Goal: Find contact information: Find contact information

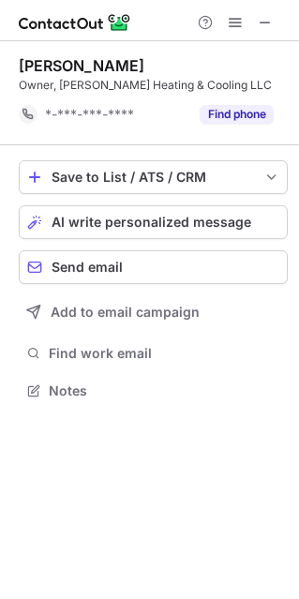
scroll to position [377, 299]
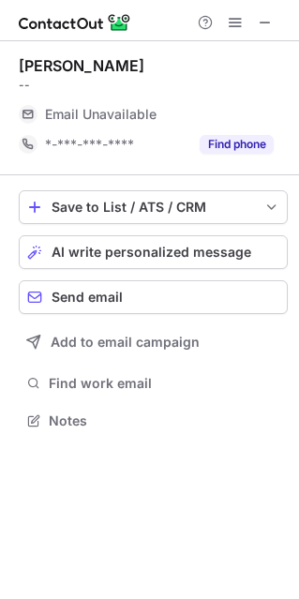
scroll to position [407, 299]
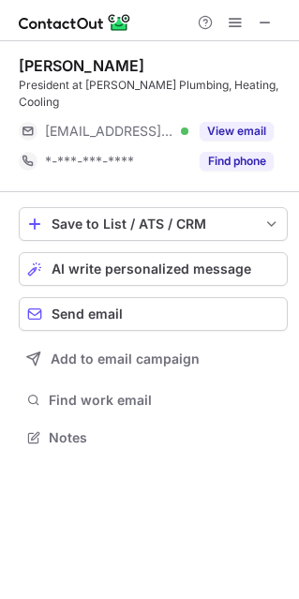
scroll to position [424, 299]
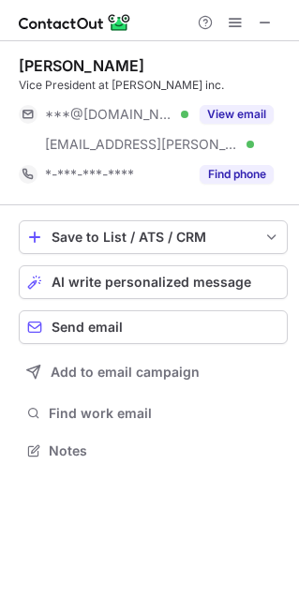
scroll to position [437, 299]
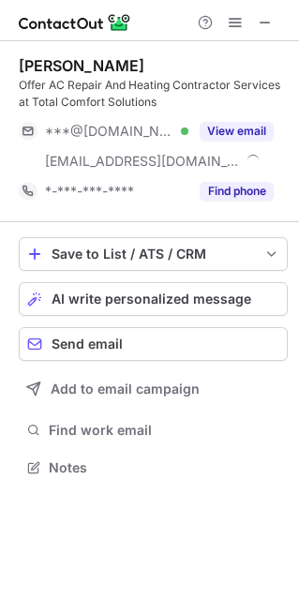
scroll to position [454, 299]
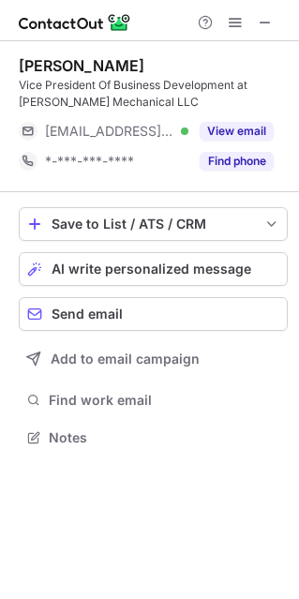
scroll to position [424, 299]
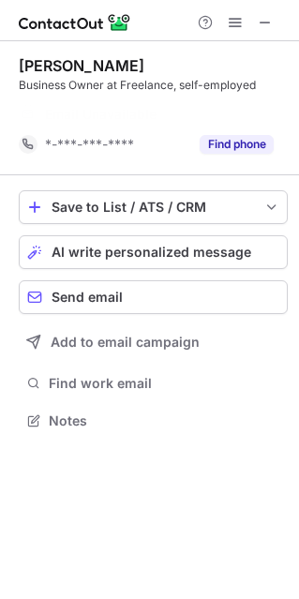
scroll to position [377, 299]
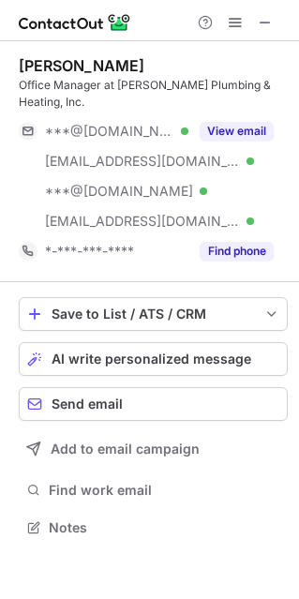
scroll to position [514, 299]
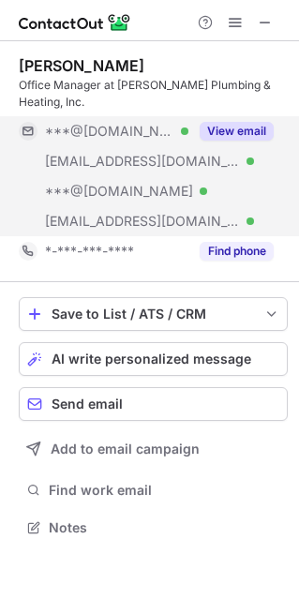
click at [232, 131] on button "View email" at bounding box center [237, 131] width 74 height 19
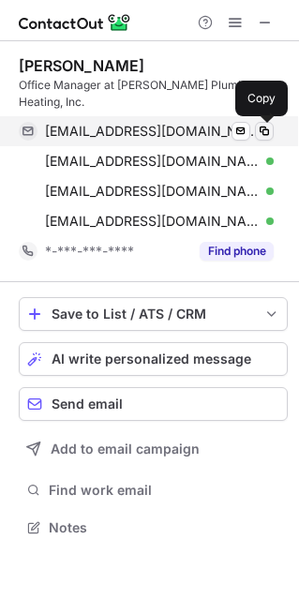
click at [260, 127] on span at bounding box center [264, 131] width 15 height 15
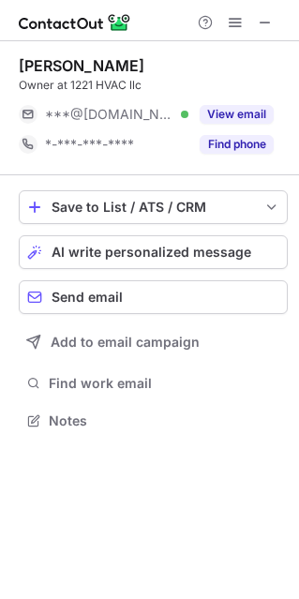
scroll to position [407, 299]
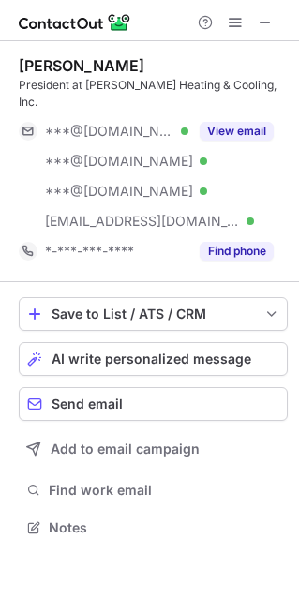
scroll to position [497, 299]
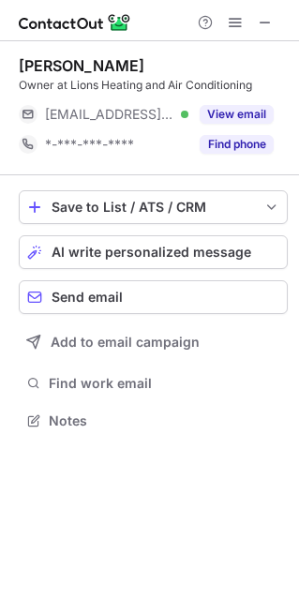
scroll to position [407, 299]
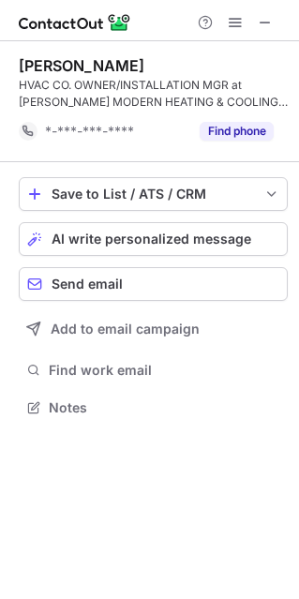
scroll to position [394, 299]
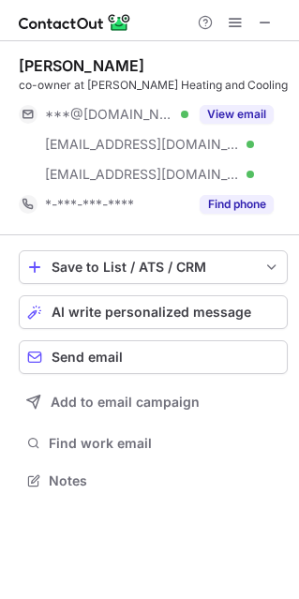
scroll to position [467, 299]
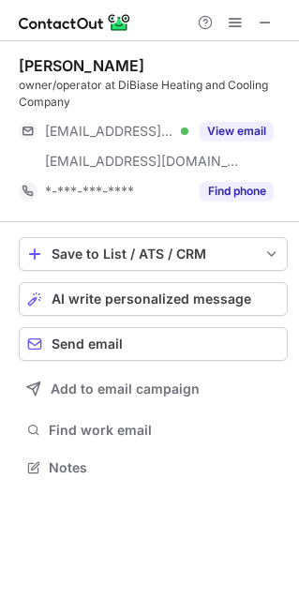
scroll to position [454, 299]
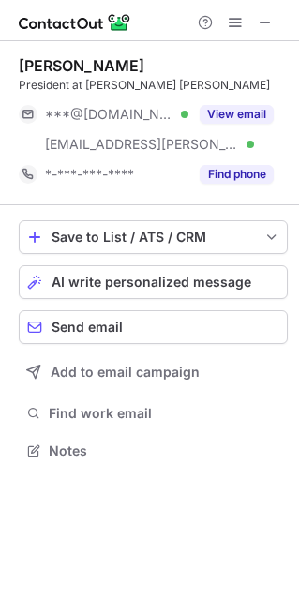
scroll to position [437, 299]
